Goal: Navigation & Orientation: Find specific page/section

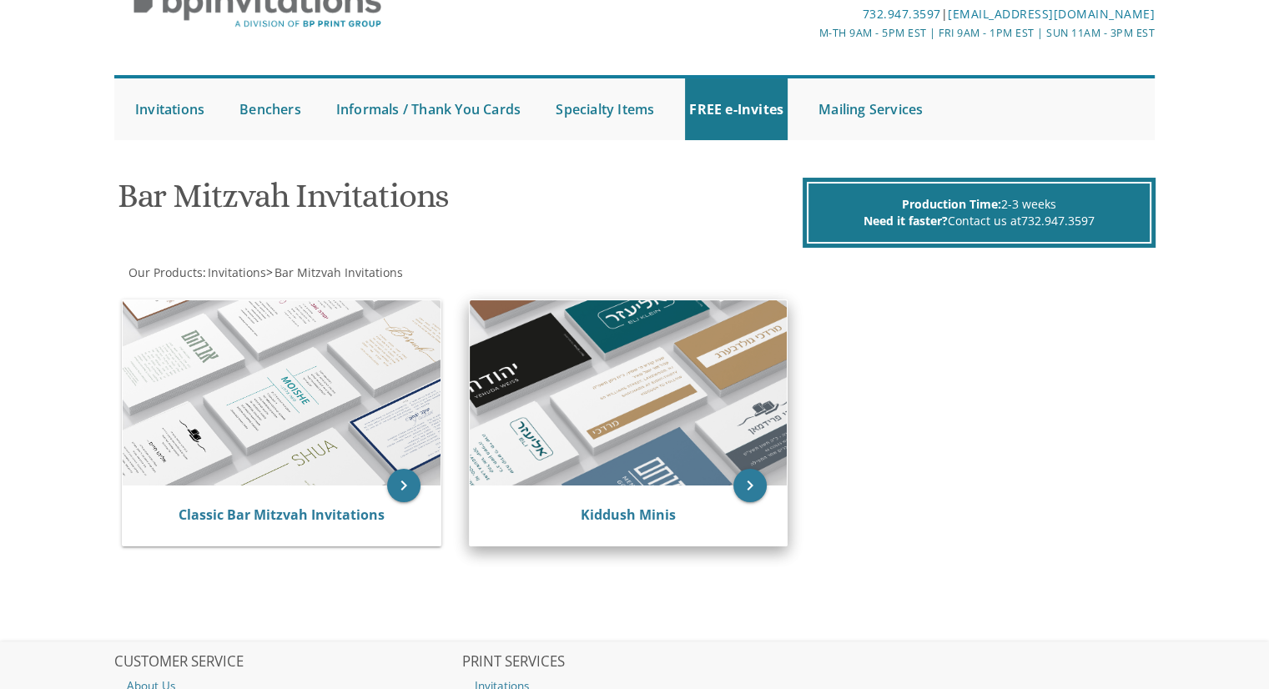
scroll to position [93, 0]
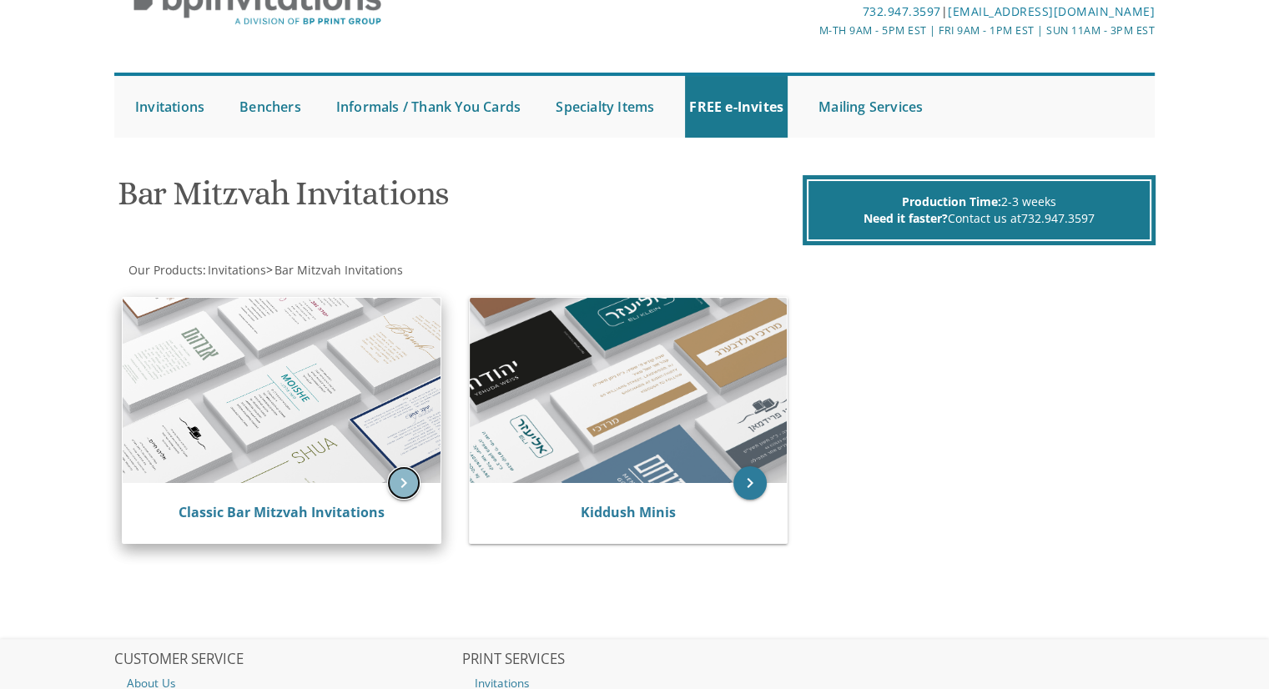
click at [410, 485] on icon "keyboard_arrow_right" at bounding box center [403, 482] width 33 height 33
click at [399, 478] on icon "keyboard_arrow_right" at bounding box center [403, 482] width 33 height 33
click at [400, 482] on icon "keyboard_arrow_right" at bounding box center [403, 482] width 33 height 33
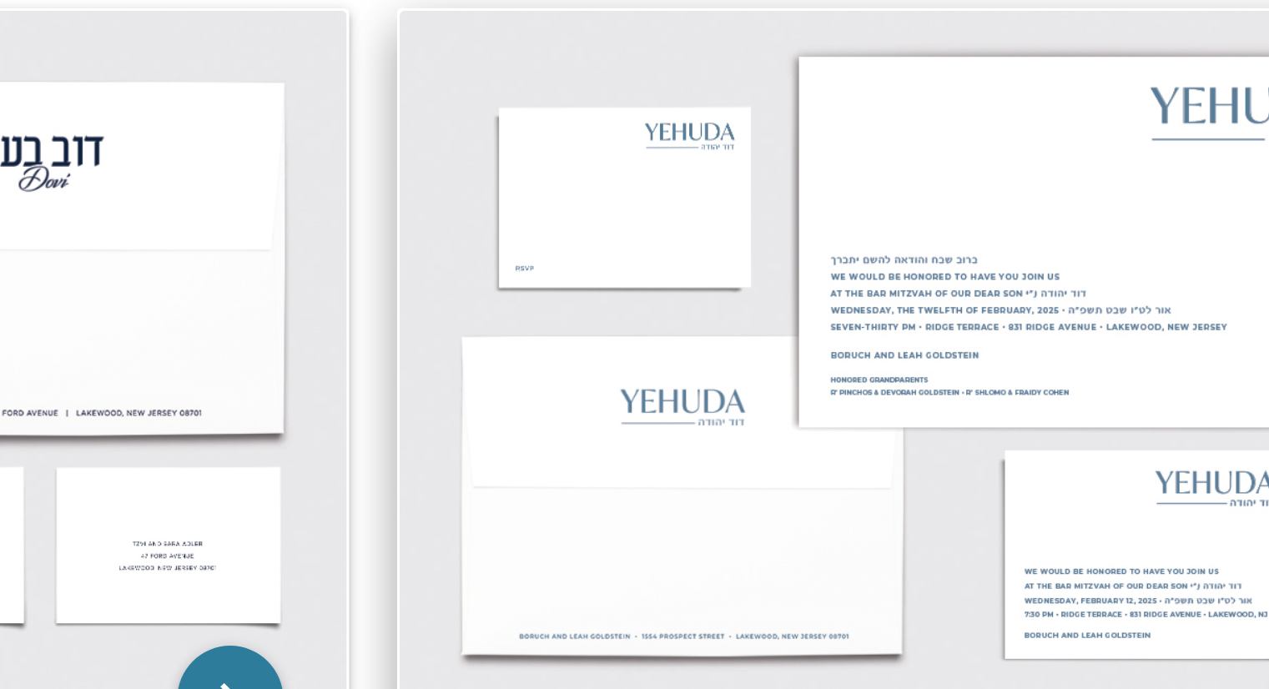
scroll to position [1751, 0]
